Goal: Find specific page/section: Find specific page/section

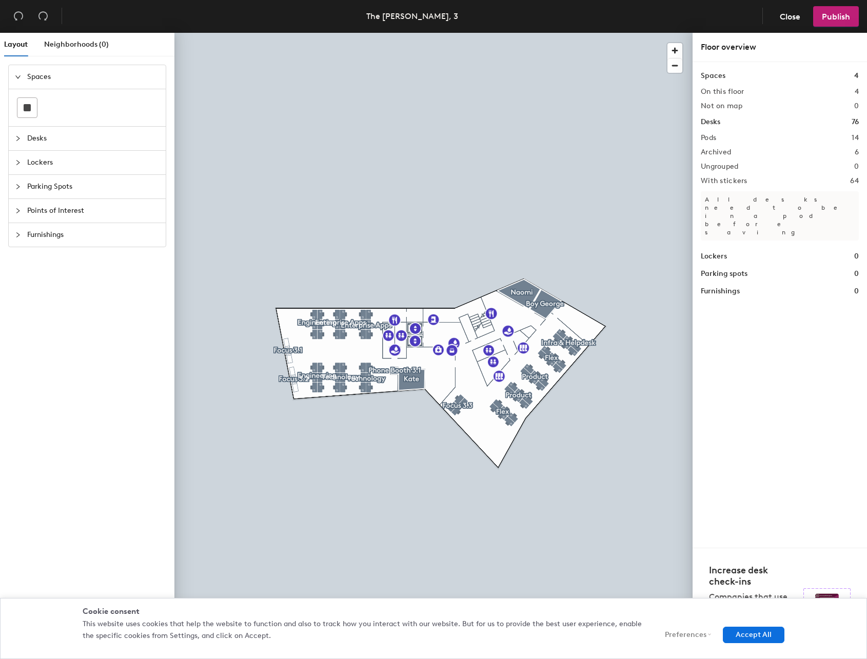
click at [14, 137] on div "Desks" at bounding box center [87, 139] width 157 height 24
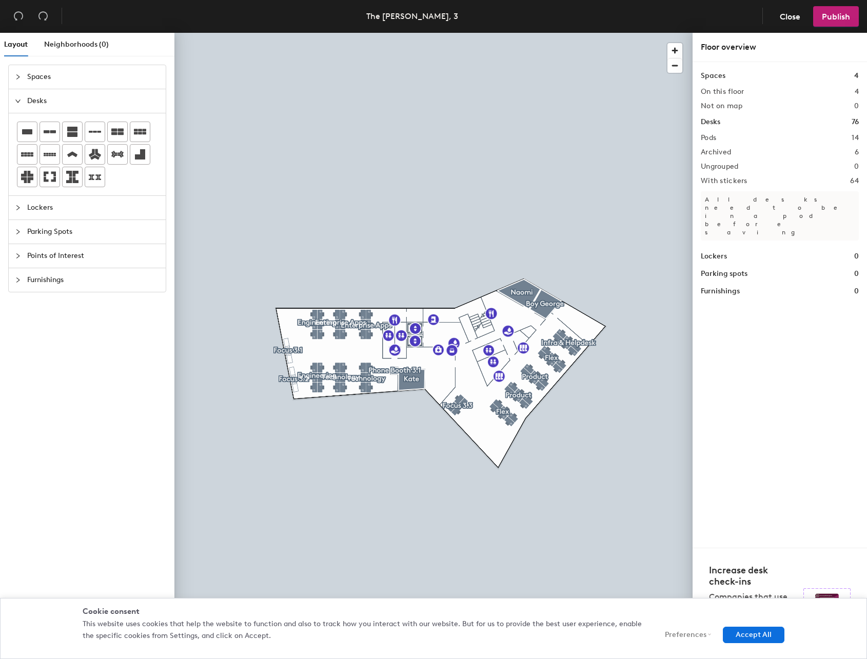
click at [13, 99] on div "Desks" at bounding box center [87, 101] width 157 height 24
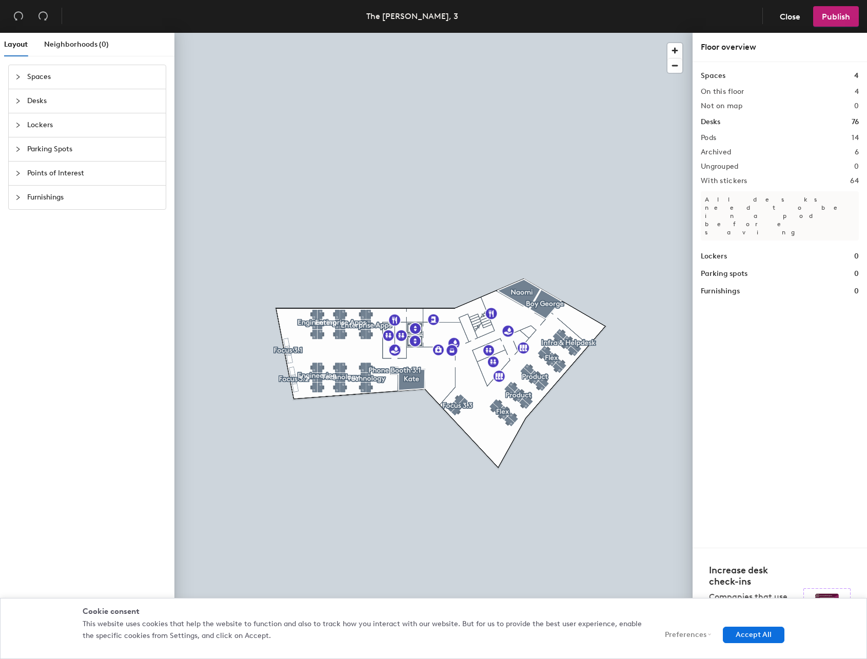
click at [735, 268] on h1 "Parking spots" at bounding box center [724, 273] width 47 height 11
click at [754, 641] on button "Accept All" at bounding box center [754, 635] width 62 height 16
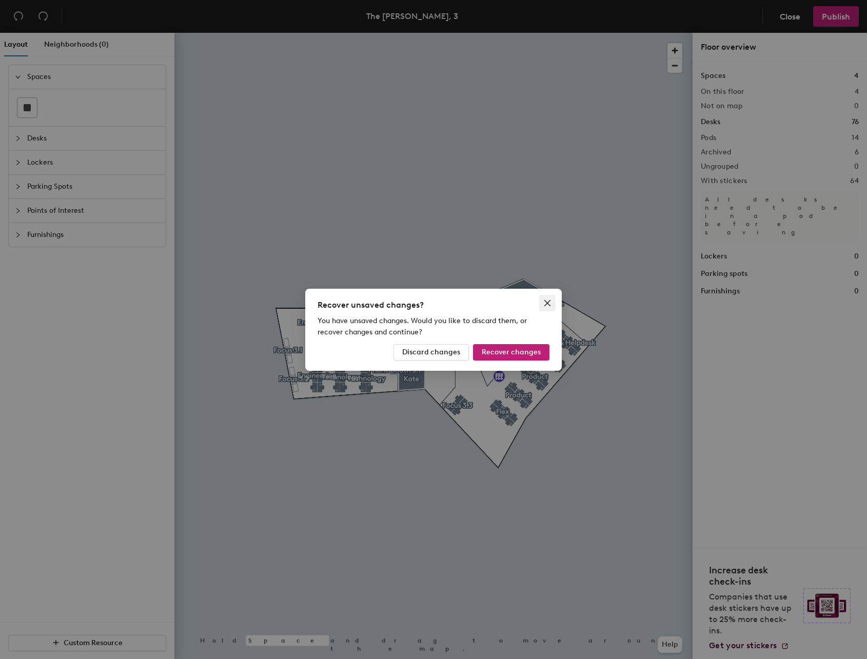
click at [548, 305] on icon "close" at bounding box center [547, 303] width 8 height 8
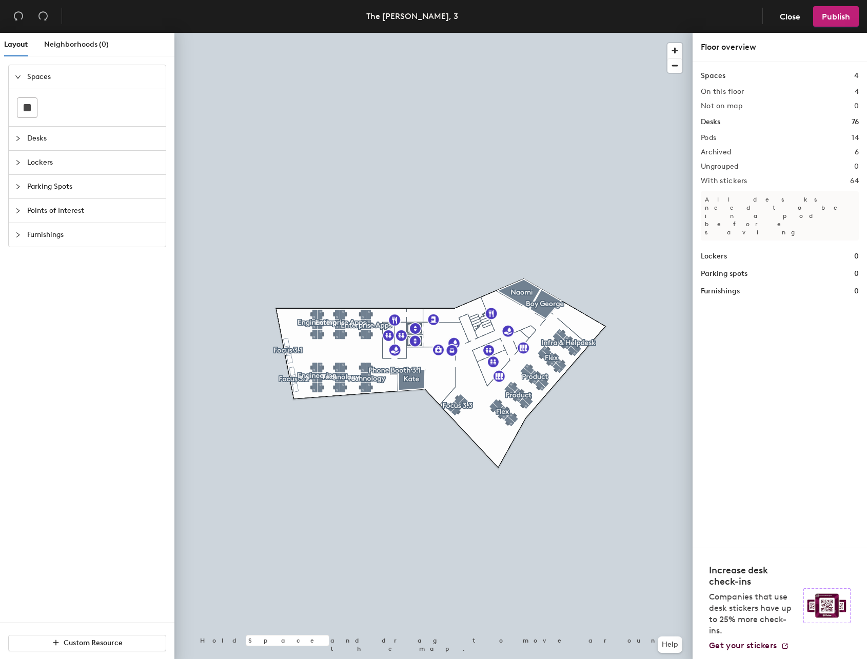
click at [747, 170] on div "Ungrouped 0" at bounding box center [780, 167] width 158 height 8
click at [746, 268] on h1 "Parking spots" at bounding box center [724, 273] width 47 height 11
click at [16, 187] on icon "collapsed" at bounding box center [18, 187] width 6 height 6
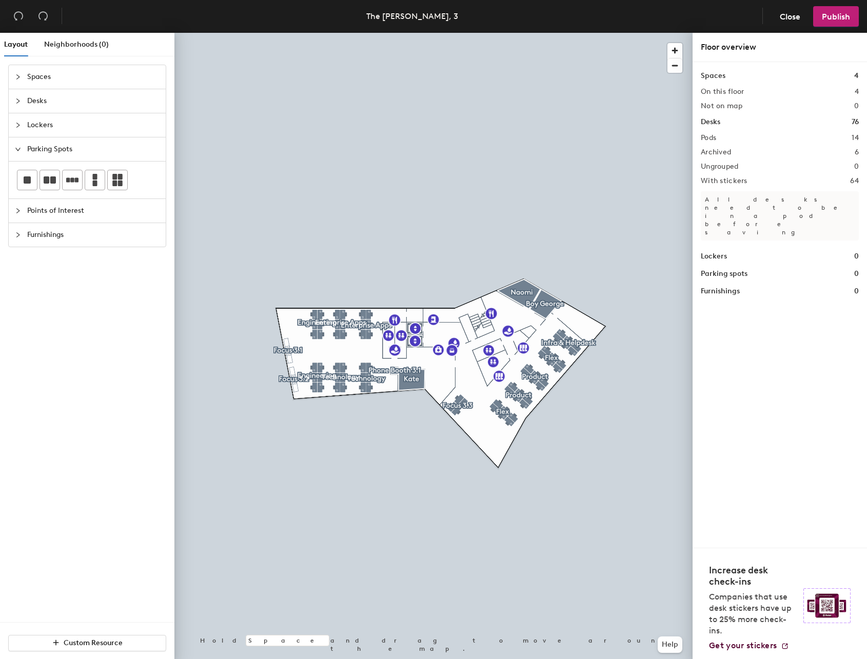
click at [18, 146] on icon "expanded" at bounding box center [18, 149] width 6 height 6
click at [15, 127] on icon "collapsed" at bounding box center [18, 125] width 6 height 6
click at [15, 127] on icon "expanded" at bounding box center [18, 125] width 6 height 6
click at [14, 97] on div "Desks" at bounding box center [87, 101] width 157 height 24
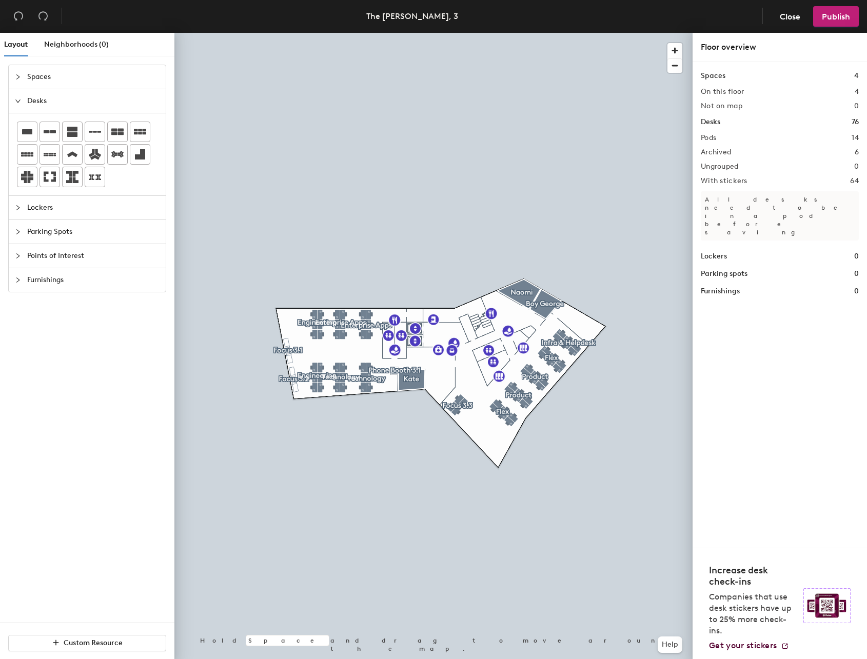
click at [14, 97] on div "Desks" at bounding box center [87, 101] width 157 height 24
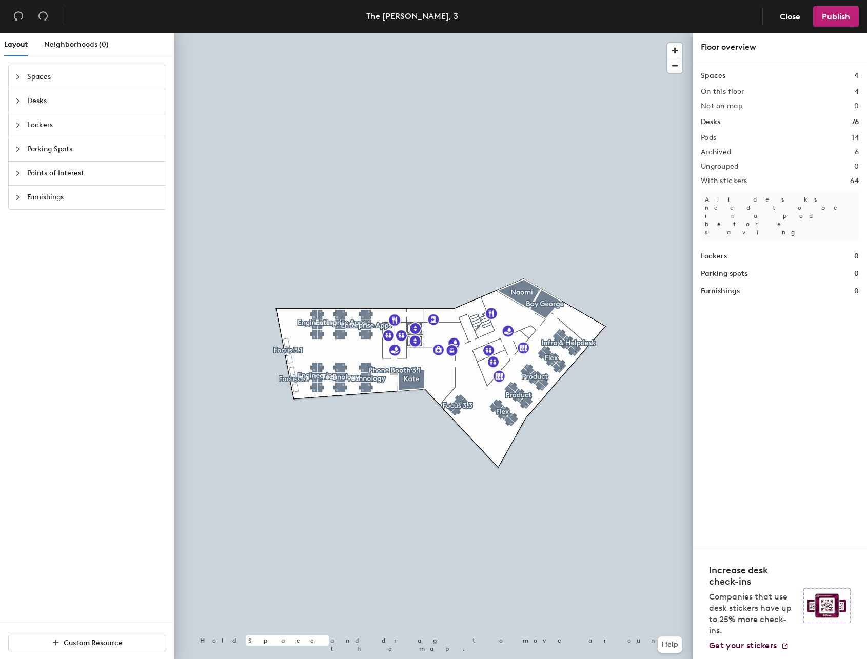
click at [14, 81] on div "Spaces" at bounding box center [87, 77] width 157 height 24
click at [772, 646] on span "Get your stickers" at bounding box center [743, 646] width 68 height 10
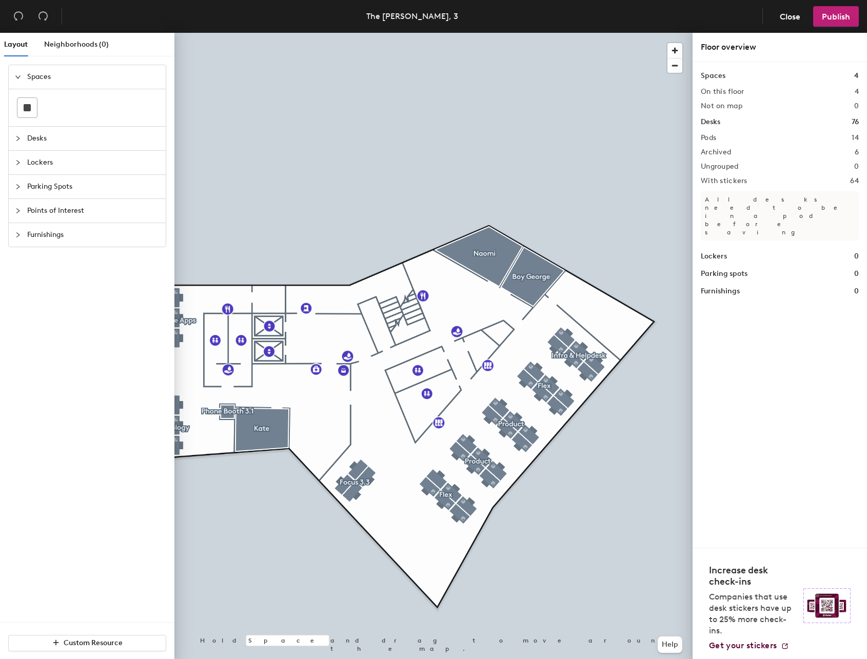
click at [535, 33] on div at bounding box center [433, 33] width 518 height 0
